Goal: Find specific page/section: Find specific page/section

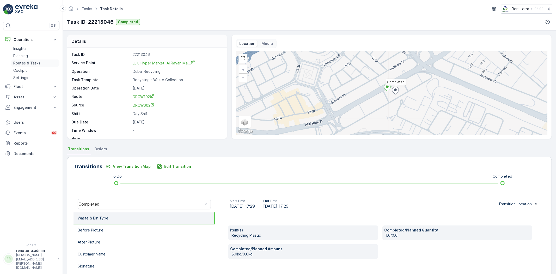
click at [37, 66] on p "Routes & Tasks" at bounding box center [26, 62] width 27 height 5
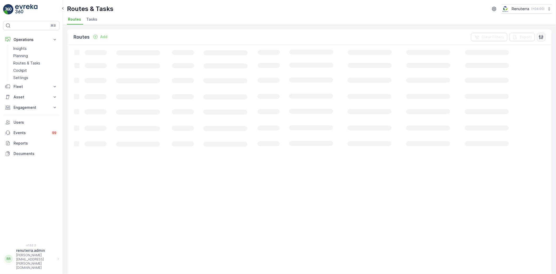
drag, startPoint x: 135, startPoint y: 90, endPoint x: 131, endPoint y: 98, distance: 9.3
drag, startPoint x: 131, startPoint y: 98, endPoint x: 193, endPoint y: 19, distance: 100.5
click at [193, 19] on ul "Routes Tasks" at bounding box center [307, 20] width 481 height 9
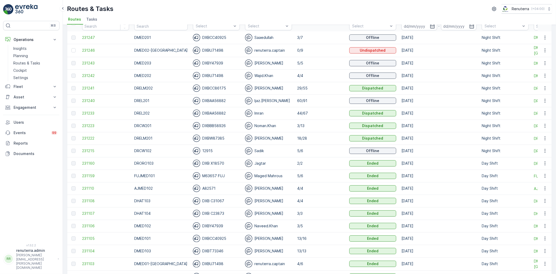
scroll to position [29, 0]
click at [83, 130] on td "231223" at bounding box center [105, 126] width 52 height 13
click at [86, 126] on span "231223" at bounding box center [105, 125] width 47 height 5
